Goal: Information Seeking & Learning: Learn about a topic

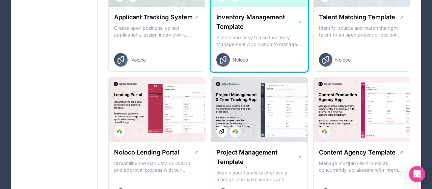
scroll to position [261, 0]
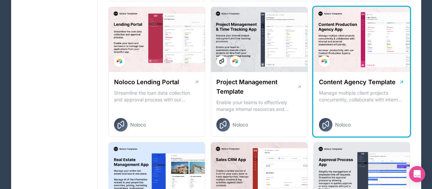
click at [355, 37] on div at bounding box center [361, 39] width 96 height 65
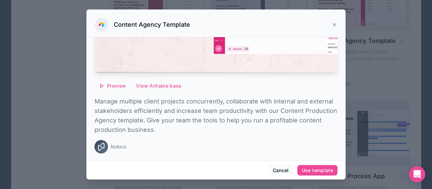
scroll to position [331, 0]
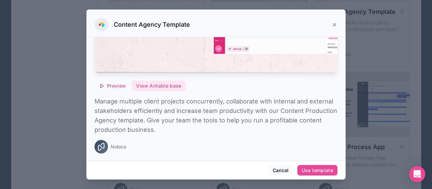
click at [155, 83] on button "View Airtable base" at bounding box center [159, 85] width 54 height 11
click at [111, 86] on span "Preview" at bounding box center [116, 86] width 19 height 6
click at [335, 26] on icon at bounding box center [334, 24] width 3 height 3
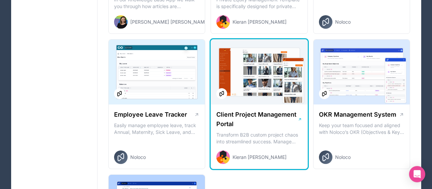
scroll to position [892, 0]
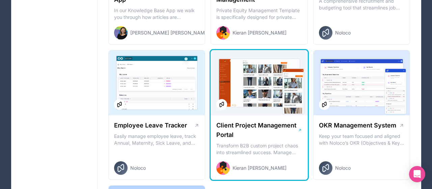
click at [261, 79] on div at bounding box center [259, 82] width 96 height 65
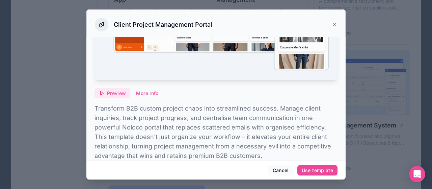
scroll to position [127, 0]
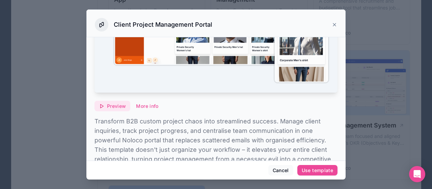
click at [118, 108] on span "Preview" at bounding box center [116, 106] width 19 height 6
click at [334, 24] on icon at bounding box center [333, 24] width 5 height 5
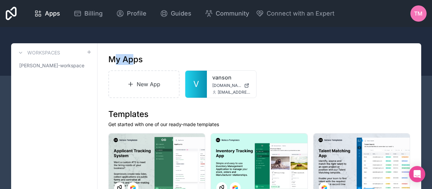
drag, startPoint x: 116, startPoint y: 56, endPoint x: 137, endPoint y: 54, distance: 21.6
click at [136, 54] on h1 "My Apps" at bounding box center [125, 59] width 34 height 11
click at [138, 55] on h1 "My Apps" at bounding box center [125, 59] width 34 height 11
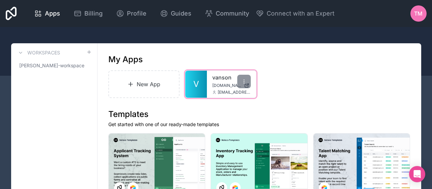
click at [226, 75] on link "vanson" at bounding box center [231, 77] width 38 height 8
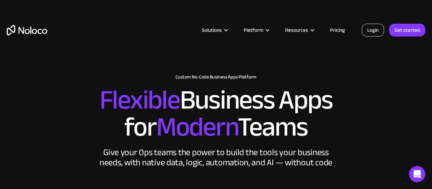
click at [380, 33] on link "Login" at bounding box center [373, 30] width 22 height 13
